Goal: Information Seeking & Learning: Learn about a topic

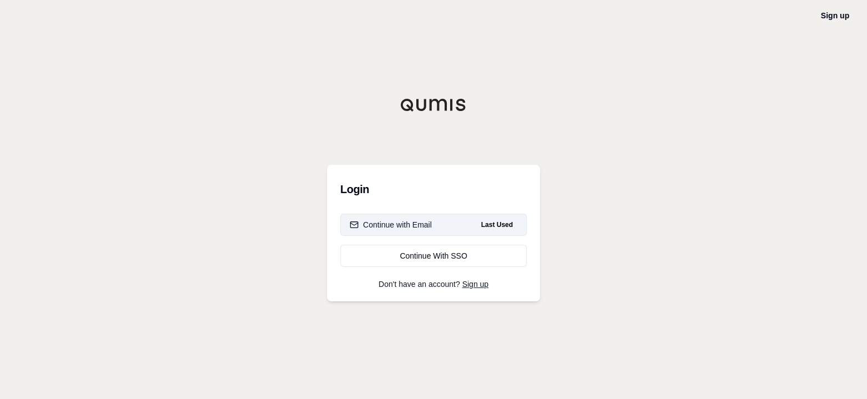
click at [391, 224] on div "Continue with Email" at bounding box center [391, 224] width 82 height 11
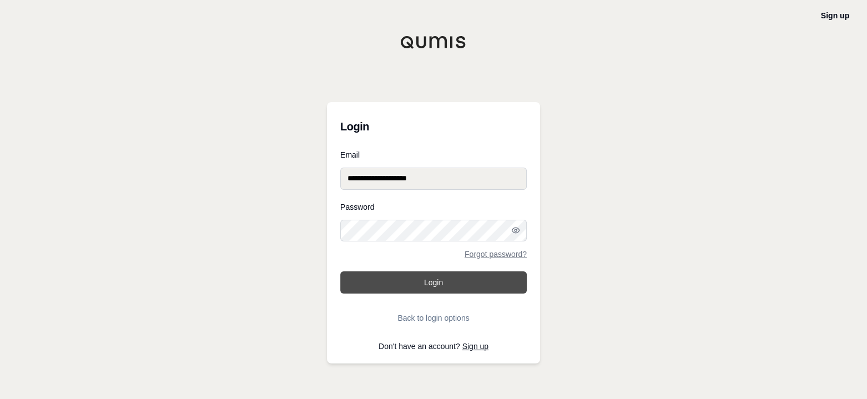
click at [415, 281] on button "Login" at bounding box center [433, 282] width 186 height 22
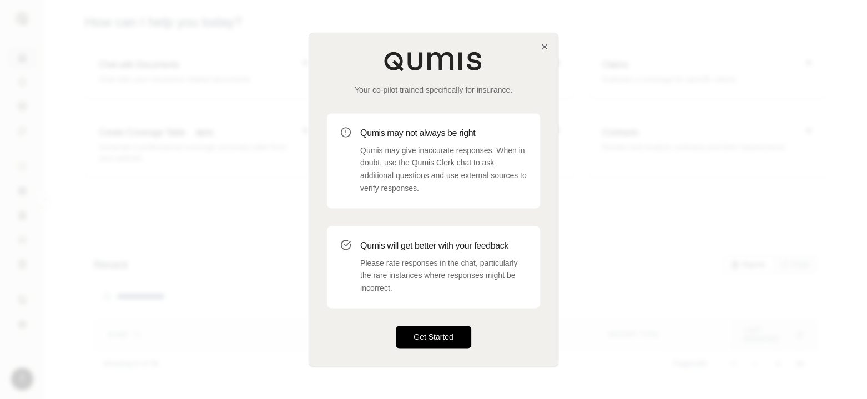
click at [428, 340] on button "Get Started" at bounding box center [433, 337] width 75 height 22
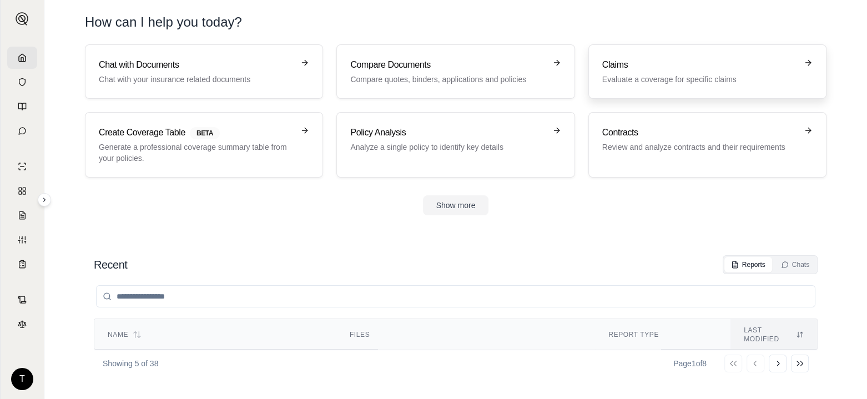
click at [632, 72] on div "Claims Evaluate a coverage for specific claims" at bounding box center [699, 71] width 195 height 27
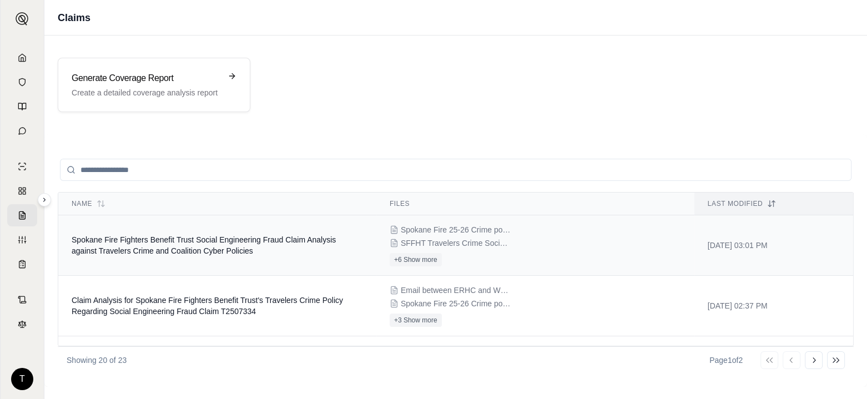
click at [164, 246] on span "Spokane Fire Fighters Benefit Trust Social Engineering Fraud Claim Analysis aga…" at bounding box center [204, 245] width 264 height 20
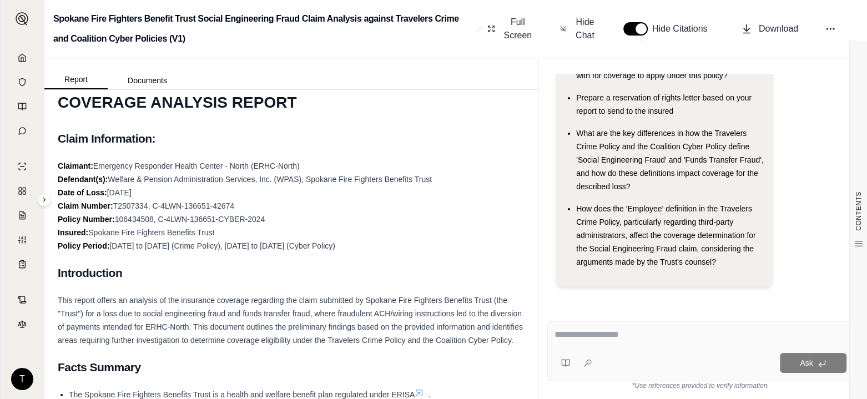
scroll to position [55, 0]
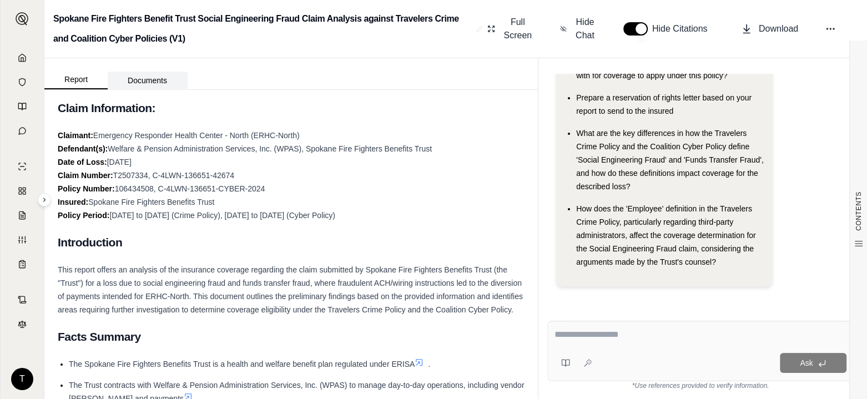
click at [144, 78] on button "Documents" at bounding box center [147, 81] width 79 height 18
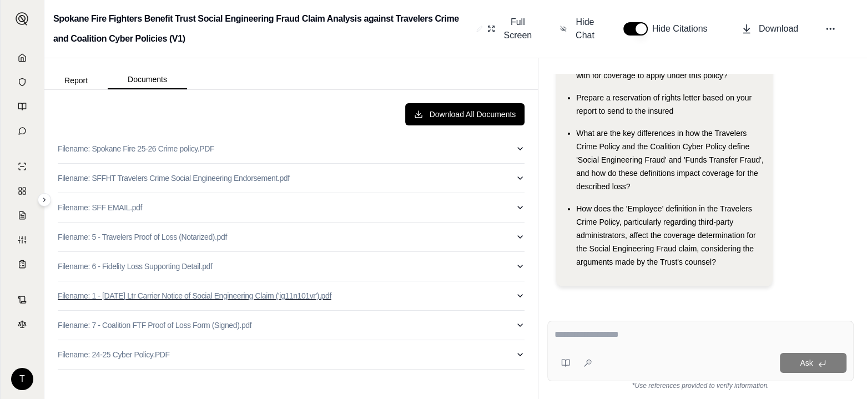
click at [166, 292] on p "Filename: 1 - [DATE] Ltr Carrier Notice of Social Engineering Claim ('ig11n101v…" at bounding box center [195, 295] width 274 height 11
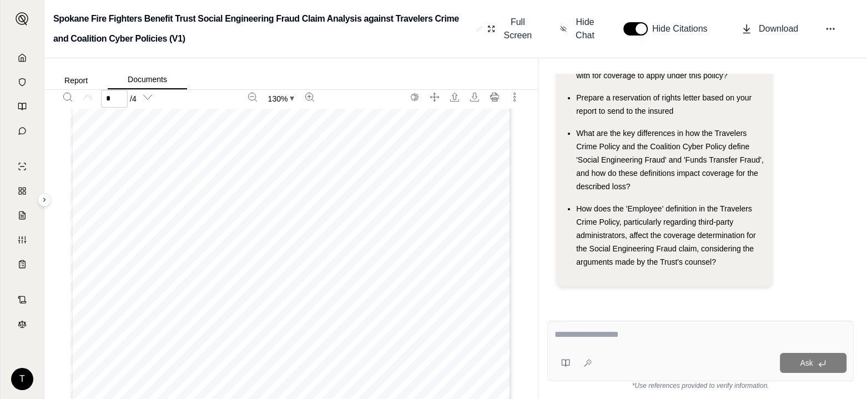
scroll to position [222, 0]
click at [78, 80] on button "Report" at bounding box center [75, 81] width 63 height 18
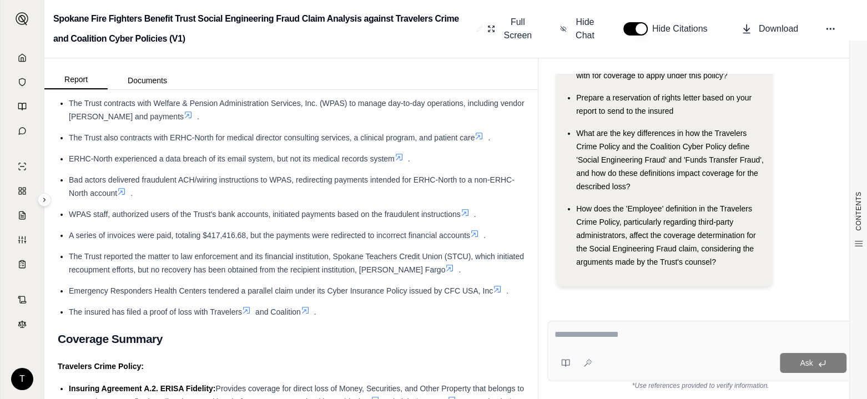
scroll to position [333, 0]
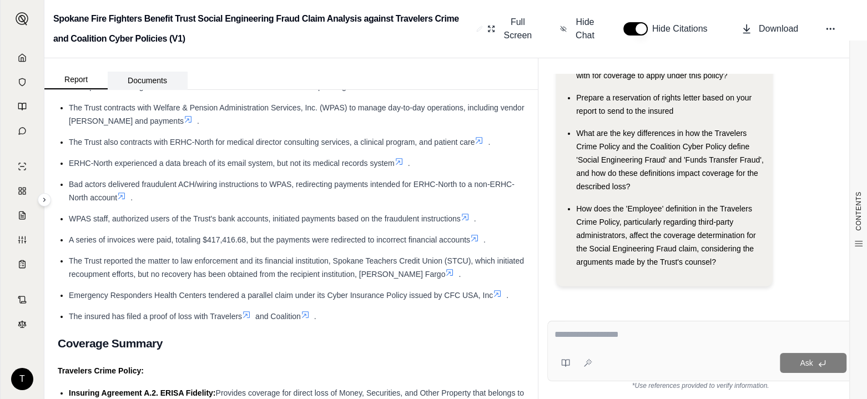
click at [145, 80] on button "Documents" at bounding box center [147, 81] width 79 height 18
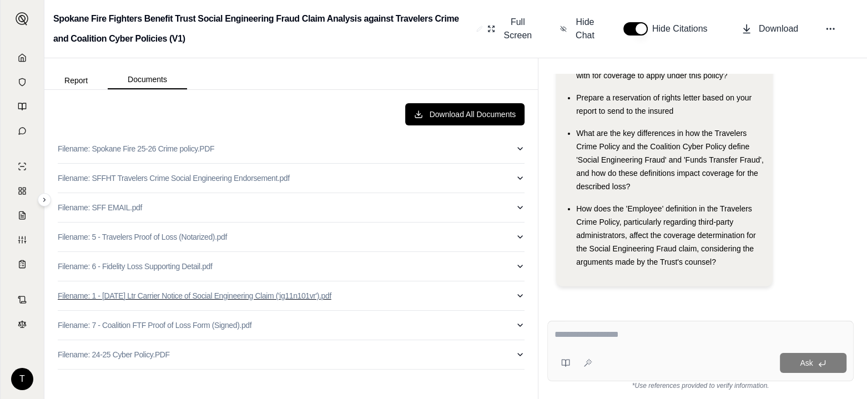
click at [176, 297] on p "Filename: 1 - [DATE] Ltr Carrier Notice of Social Engineering Claim ('ig11n101v…" at bounding box center [195, 295] width 274 height 11
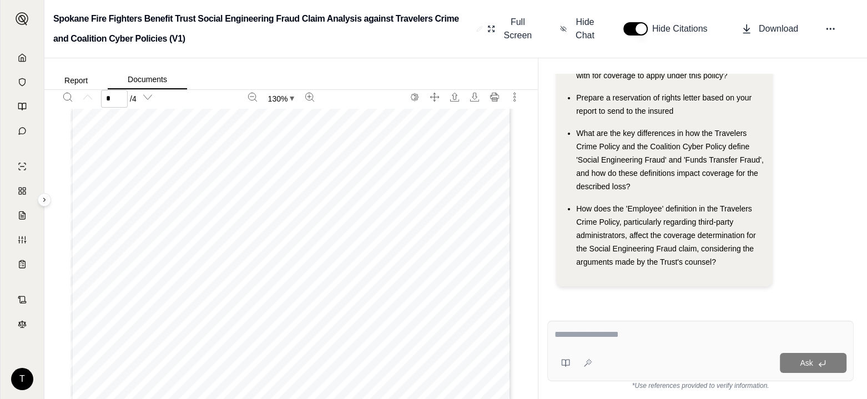
scroll to position [166, 0]
click at [74, 77] on button "Report" at bounding box center [75, 81] width 63 height 18
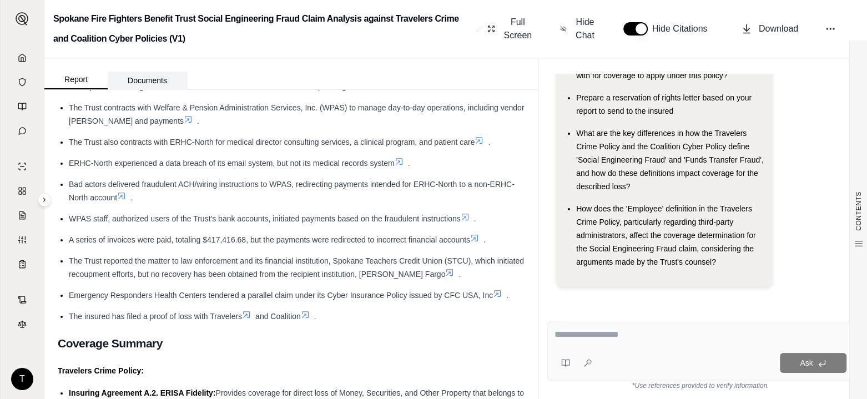
scroll to position [0, 0]
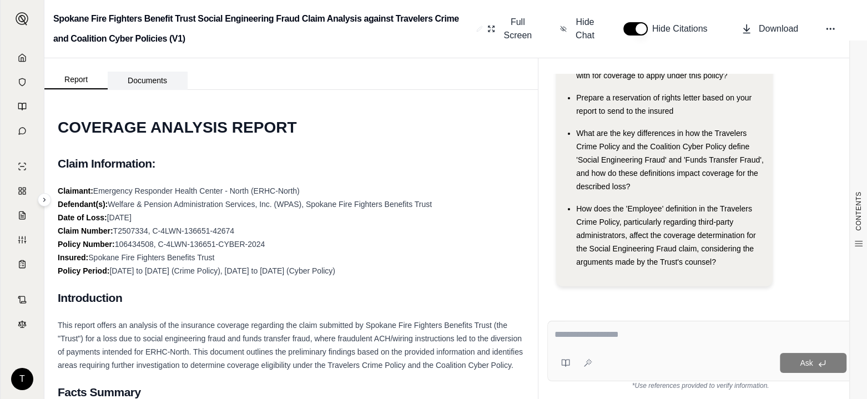
click at [148, 83] on button "Documents" at bounding box center [147, 81] width 79 height 18
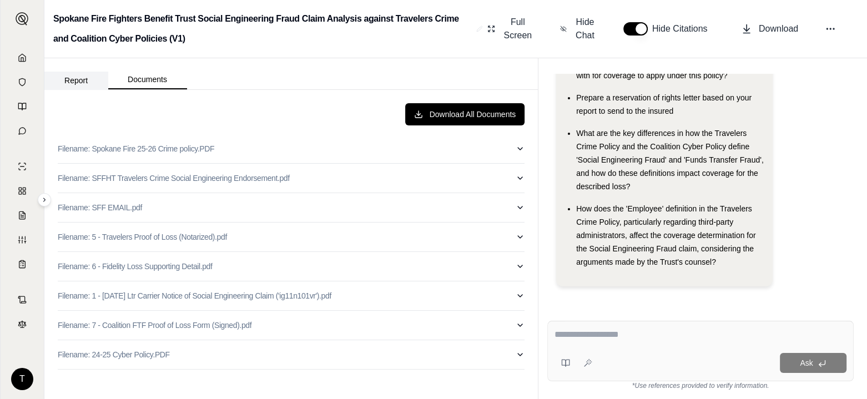
click at [70, 78] on button "Report" at bounding box center [75, 81] width 63 height 18
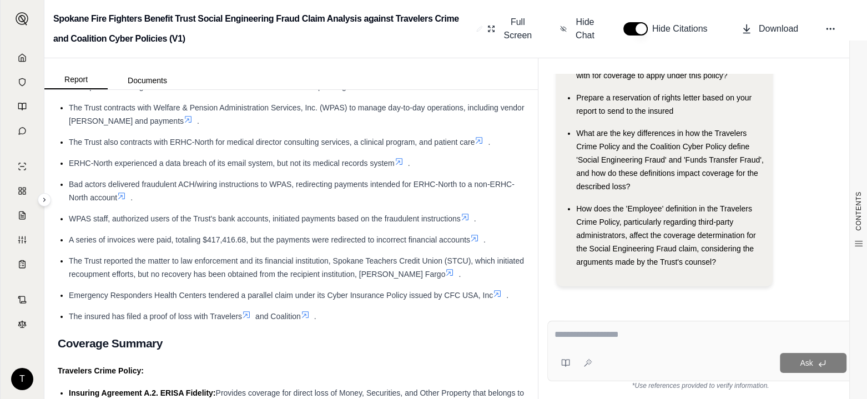
scroll to position [388, 0]
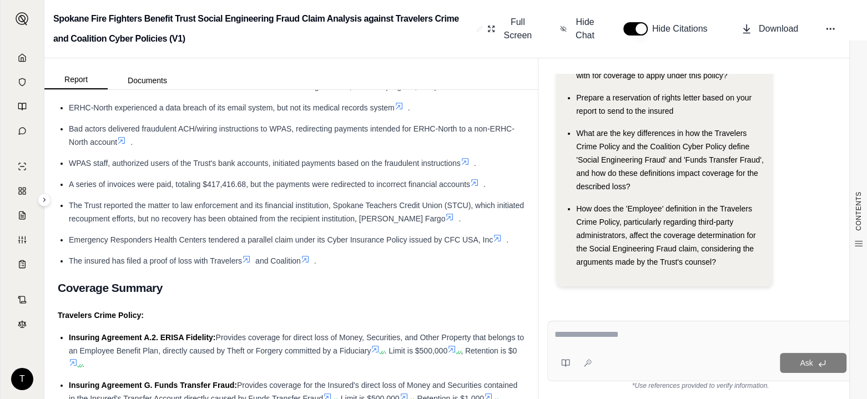
click at [703, 306] on div "Hi [PERSON_NAME] 👋 - We have generated a report comparing the insurance policy …" at bounding box center [700, 188] width 324 height 247
